Goal: Navigation & Orientation: Understand site structure

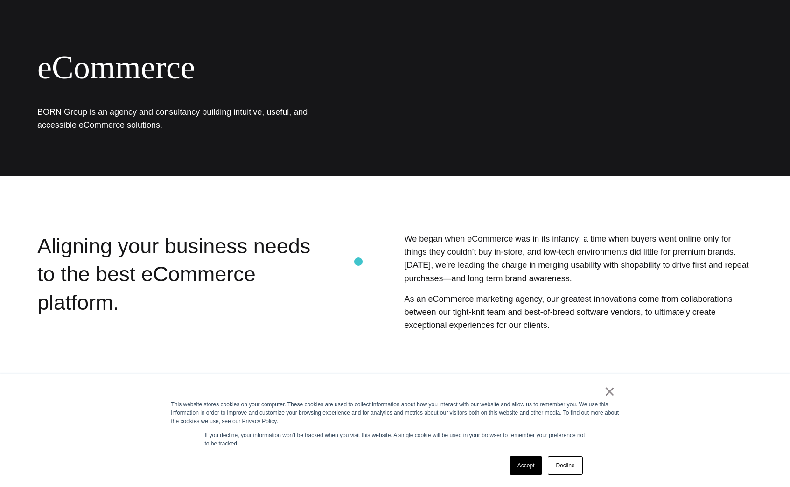
scroll to position [74, 0]
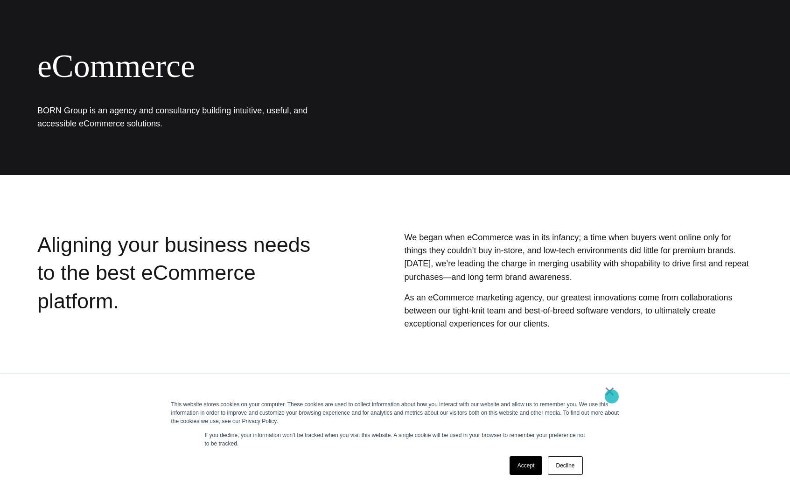
click at [612, 396] on link "×" at bounding box center [609, 391] width 11 height 8
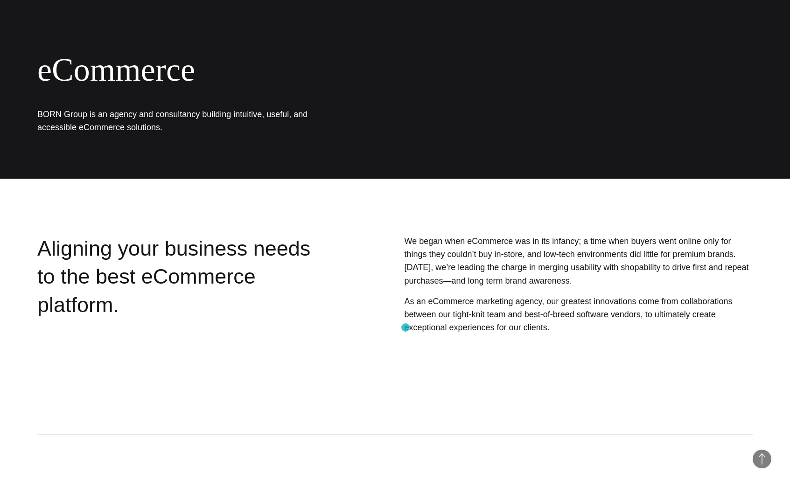
scroll to position [0, 0]
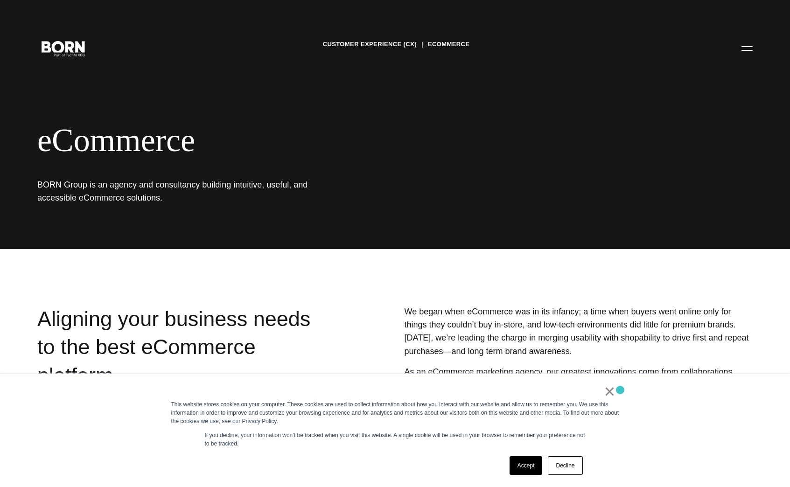
click at [612, 391] on link "×" at bounding box center [609, 391] width 11 height 8
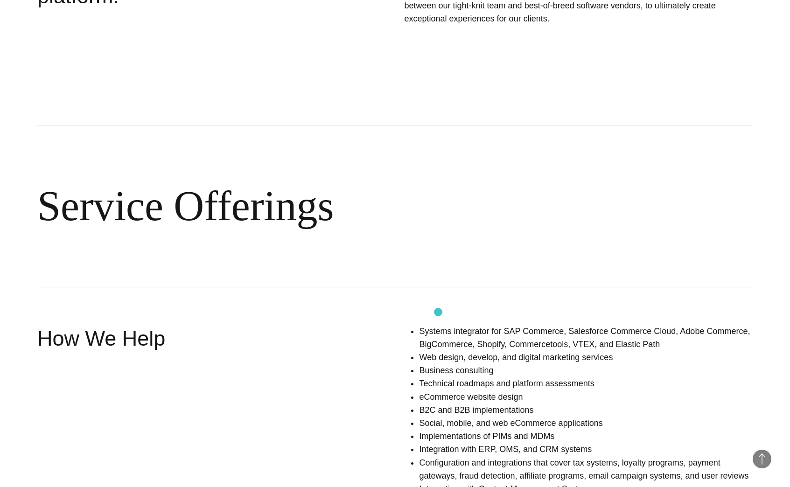
scroll to position [193, 0]
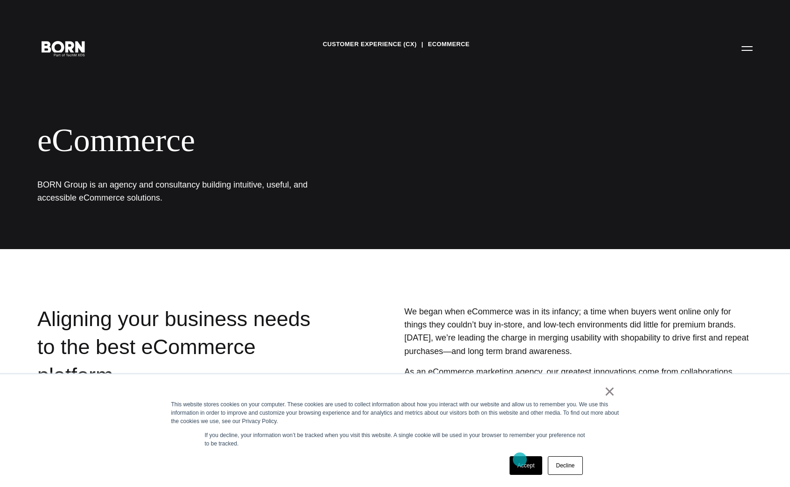
click at [518, 462] on link "Accept" at bounding box center [526, 465] width 33 height 19
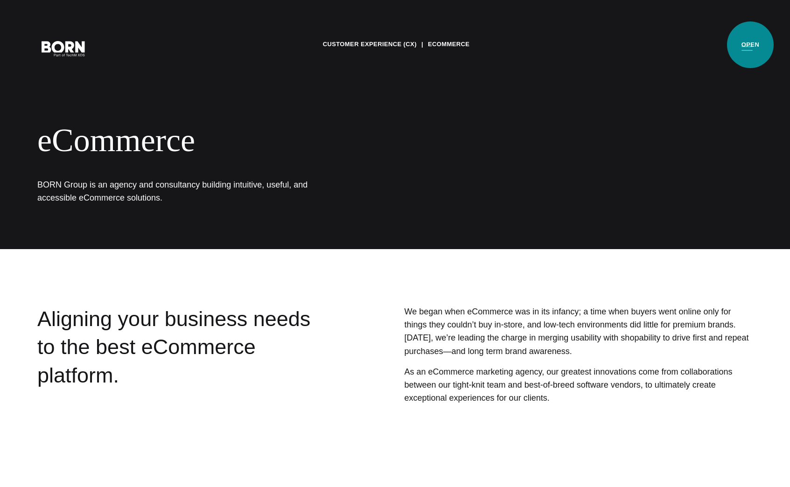
click at [750, 45] on button "Primary Menu" at bounding box center [747, 48] width 22 height 20
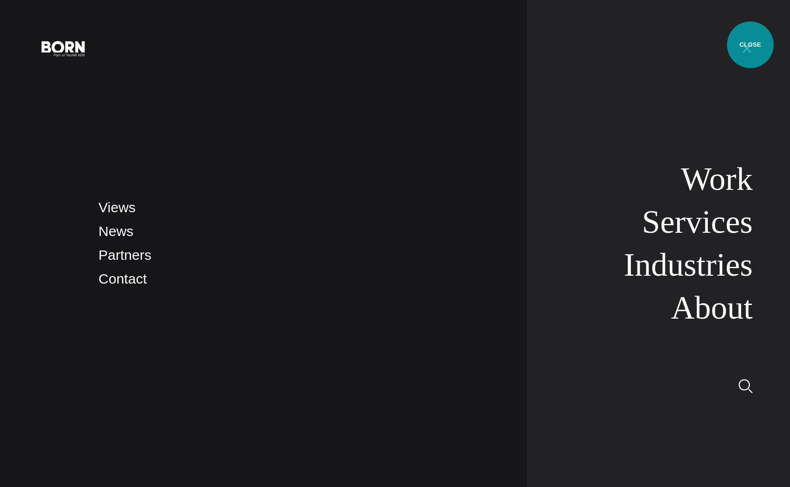
click at [750, 45] on button "Primary Menu" at bounding box center [747, 48] width 22 height 20
